Goal: Book appointment/travel/reservation

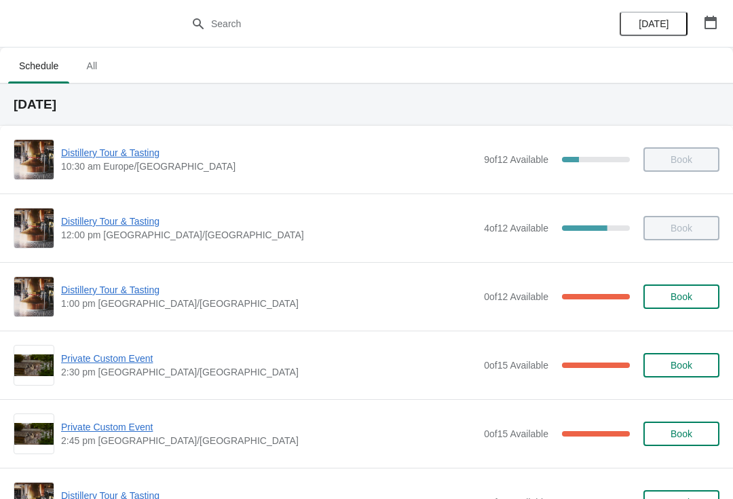
scroll to position [567, 0]
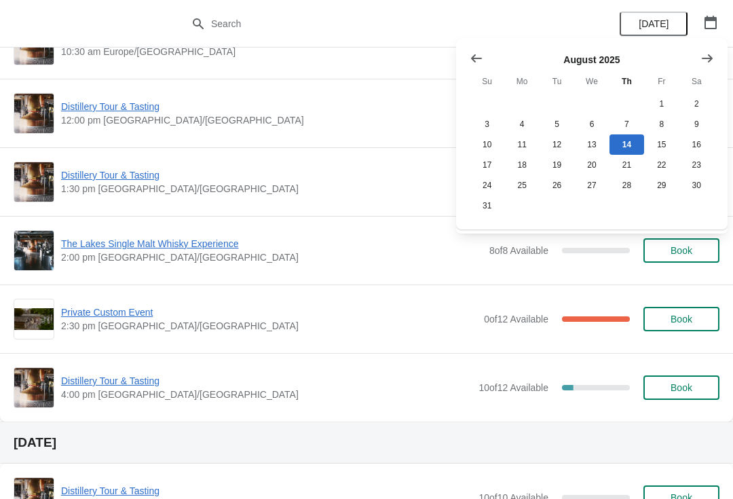
click at [718, 61] on button "Show next month, September 2025" at bounding box center [707, 58] width 24 height 24
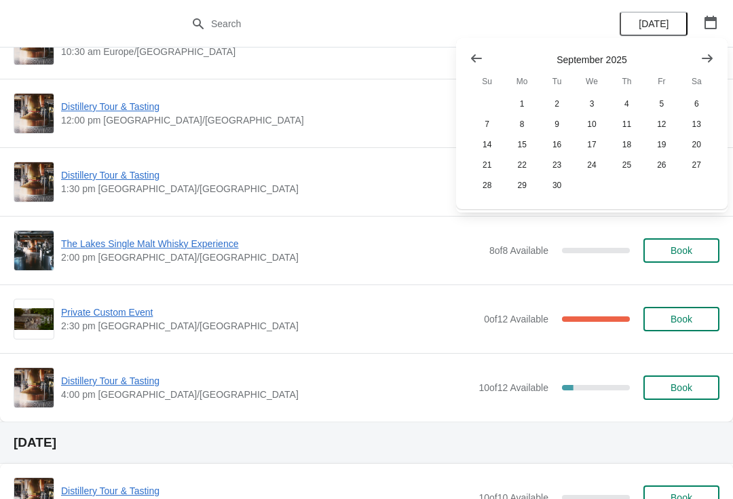
click at [712, 58] on icon "Show next month, October 2025" at bounding box center [707, 59] width 14 height 14
click at [629, 195] on button "30" at bounding box center [626, 185] width 35 height 20
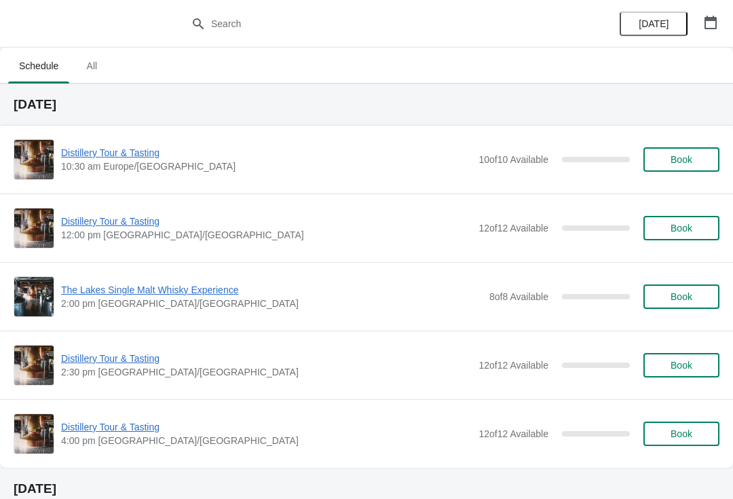
click at [699, 306] on button "Book" at bounding box center [681, 296] width 76 height 24
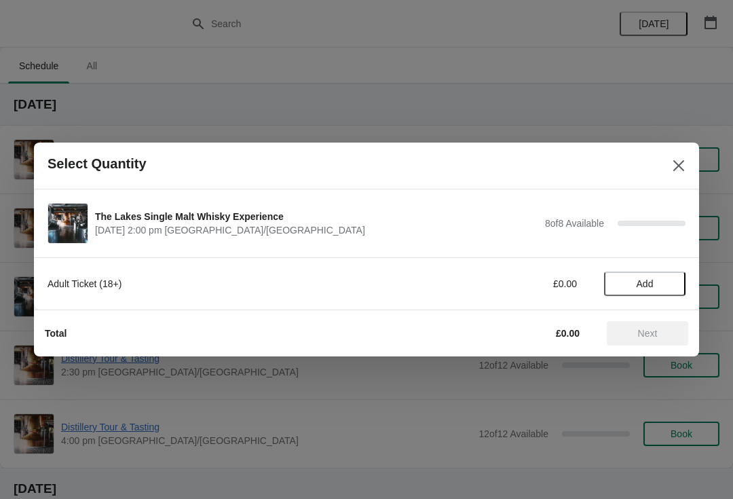
click at [663, 281] on span "Add" at bounding box center [644, 283] width 57 height 11
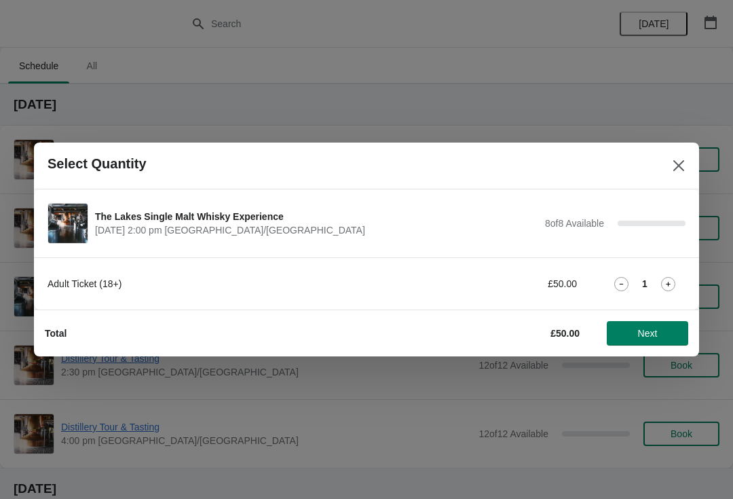
click at [664, 284] on icon at bounding box center [668, 284] width 14 height 14
click at [671, 287] on icon at bounding box center [668, 284] width 14 height 14
click at [667, 282] on icon at bounding box center [667, 283] width 5 height 5
click at [645, 334] on span "Next" at bounding box center [648, 333] width 20 height 11
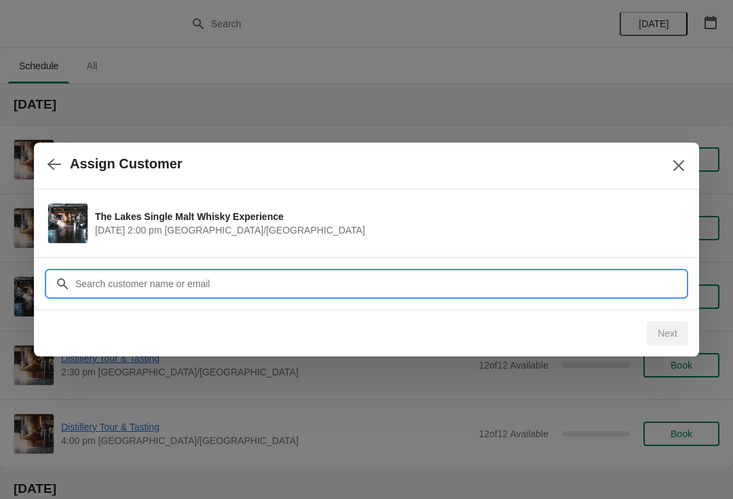
click at [165, 285] on input "Customer" at bounding box center [380, 283] width 610 height 24
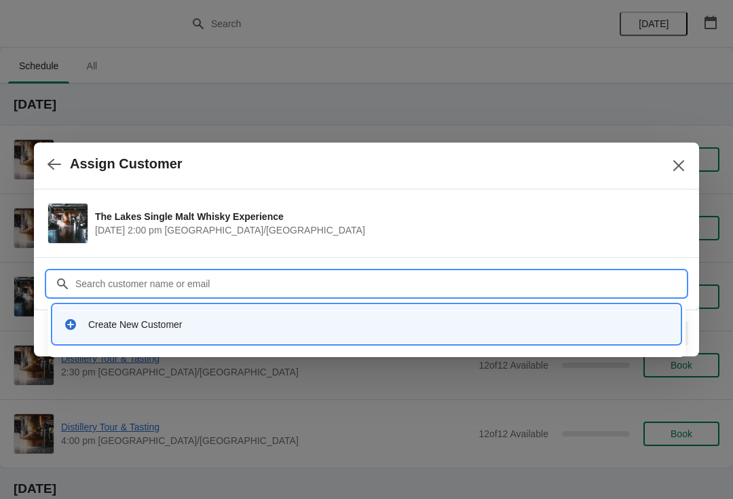
click at [142, 323] on div "Create New Customer" at bounding box center [378, 324] width 581 height 14
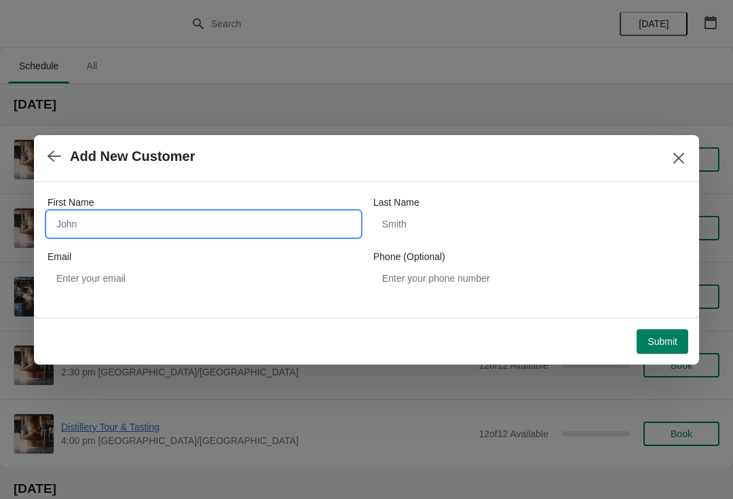
click at [147, 219] on input "First Name" at bounding box center [203, 224] width 312 height 24
click at [85, 228] on input "[PERSON_NAME] bhar [PERSON_NAME]" at bounding box center [203, 224] width 312 height 24
type input "[PERSON_NAME] bhar [PERSON_NAME]"
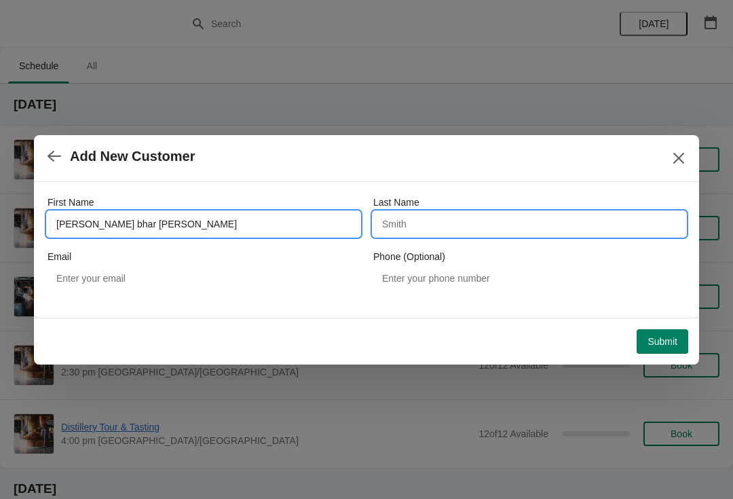
click at [490, 223] on input "Last Name" at bounding box center [529, 224] width 312 height 24
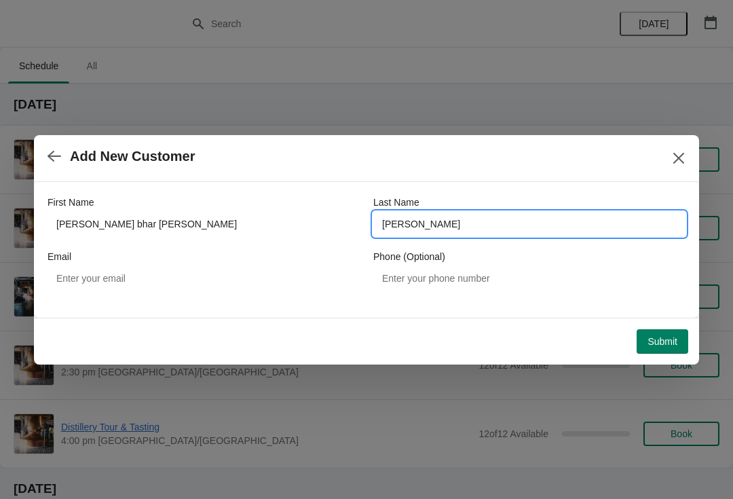
type input "[PERSON_NAME]"
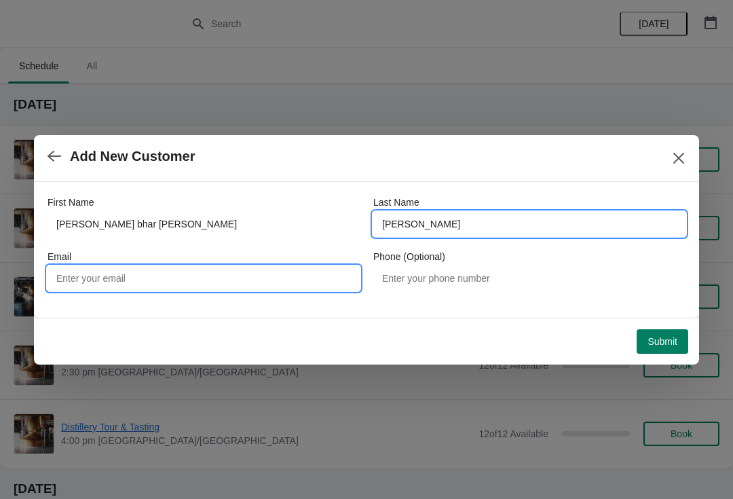
click at [183, 283] on input "Email" at bounding box center [203, 278] width 312 height 24
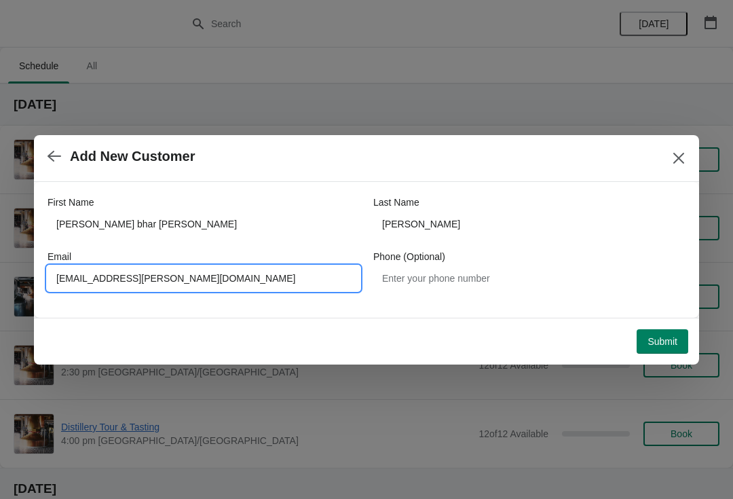
type input "[EMAIL_ADDRESS][PERSON_NAME][DOMAIN_NAME]"
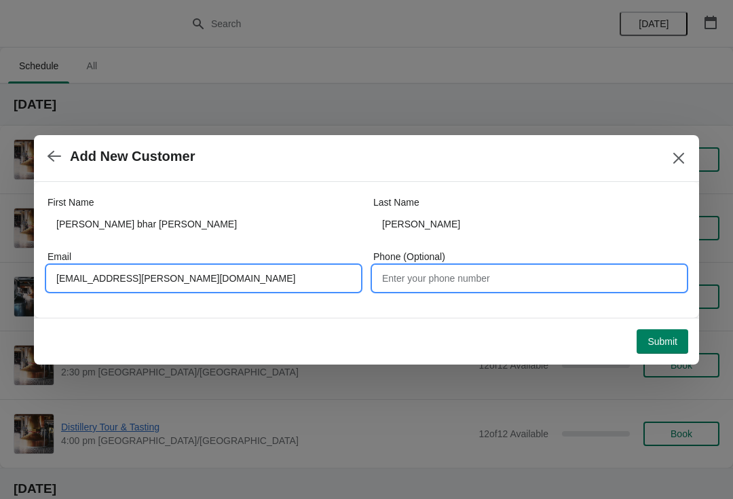
click at [454, 288] on input "Phone (Optional)" at bounding box center [529, 278] width 312 height 24
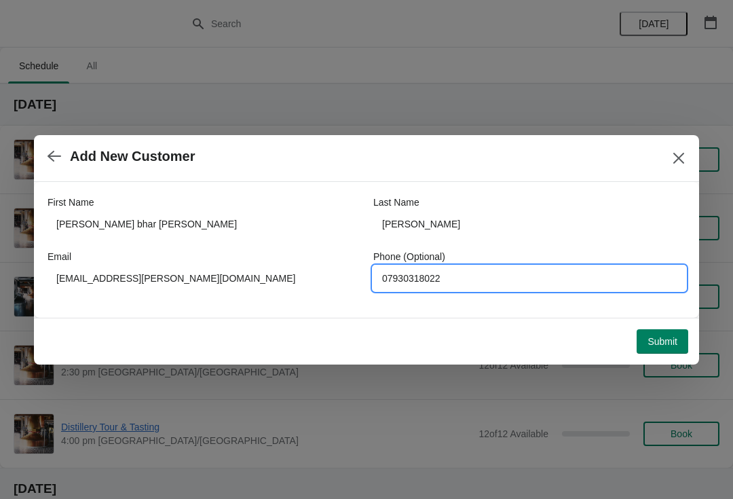
type input "07930318022"
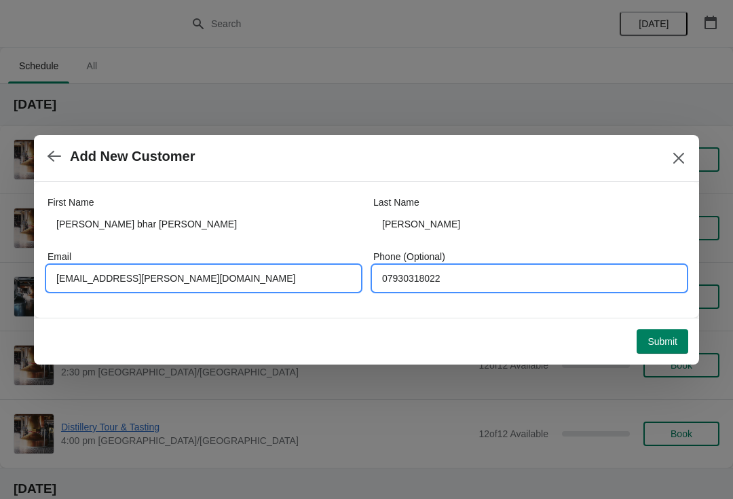
click at [74, 281] on input "[EMAIL_ADDRESS][PERSON_NAME][DOMAIN_NAME]" at bounding box center [203, 278] width 312 height 24
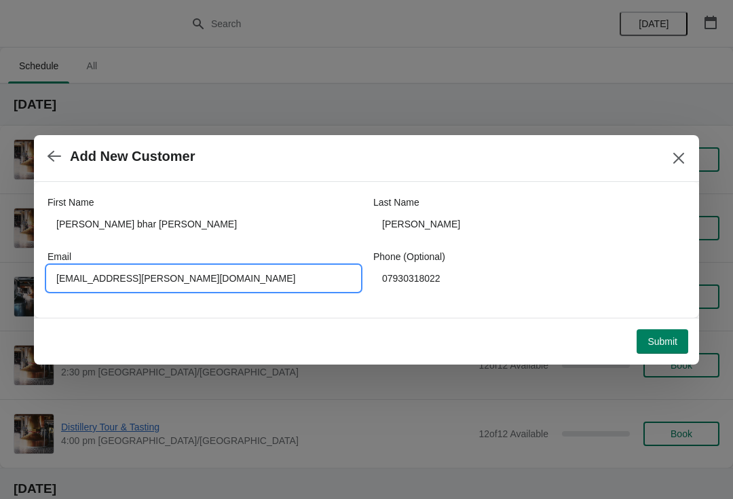
type input "[EMAIL_ADDRESS][PERSON_NAME][DOMAIN_NAME]"
click at [667, 347] on button "Submit" at bounding box center [662, 341] width 52 height 24
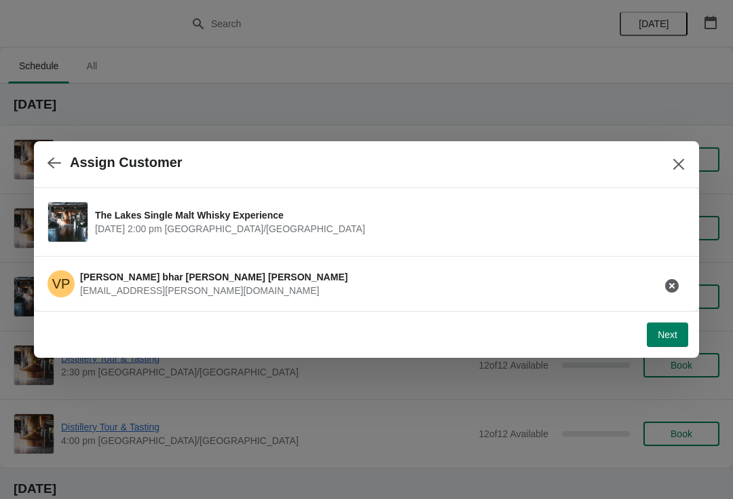
click at [676, 338] on span "Next" at bounding box center [667, 334] width 20 height 11
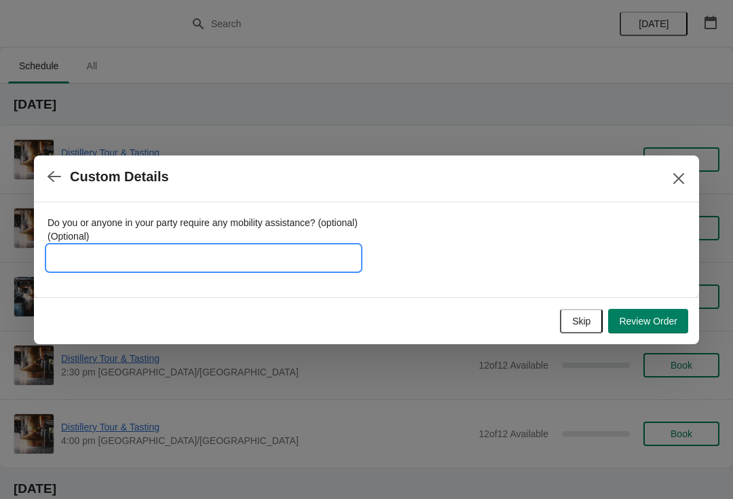
click at [166, 251] on input "Do you or anyone in your party require any mobility assistance? (optional) (Opt…" at bounding box center [203, 258] width 312 height 24
type input "Travelling from [GEOGRAPHIC_DATA]"
